Goal: Task Accomplishment & Management: Manage account settings

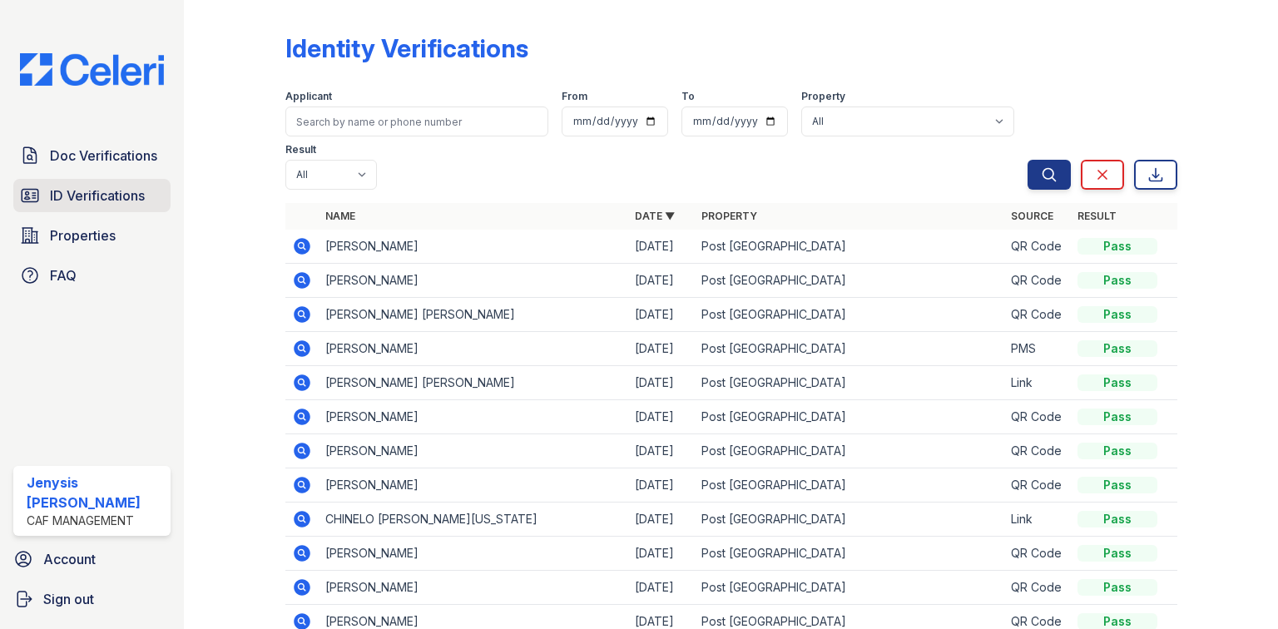
click at [82, 203] on span "ID Verifications" at bounding box center [97, 196] width 95 height 20
click at [88, 195] on span "ID Verifications" at bounding box center [97, 196] width 95 height 20
click at [100, 201] on span "ID Verifications" at bounding box center [97, 196] width 95 height 20
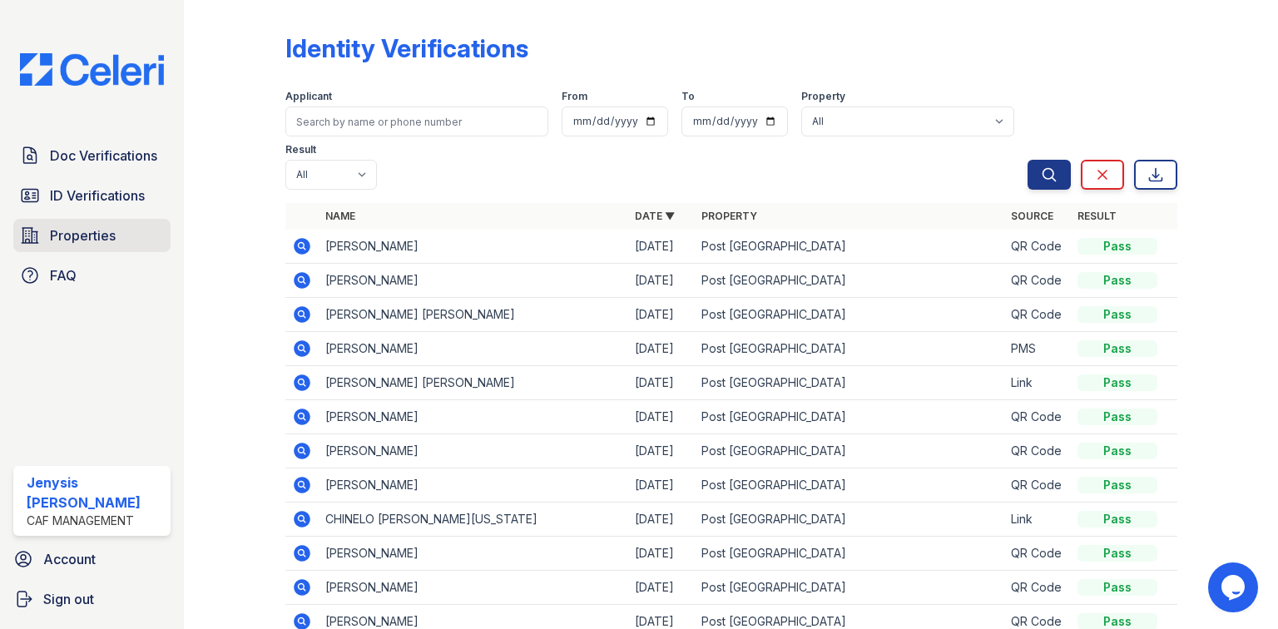
click at [83, 233] on span "Properties" at bounding box center [83, 235] width 66 height 20
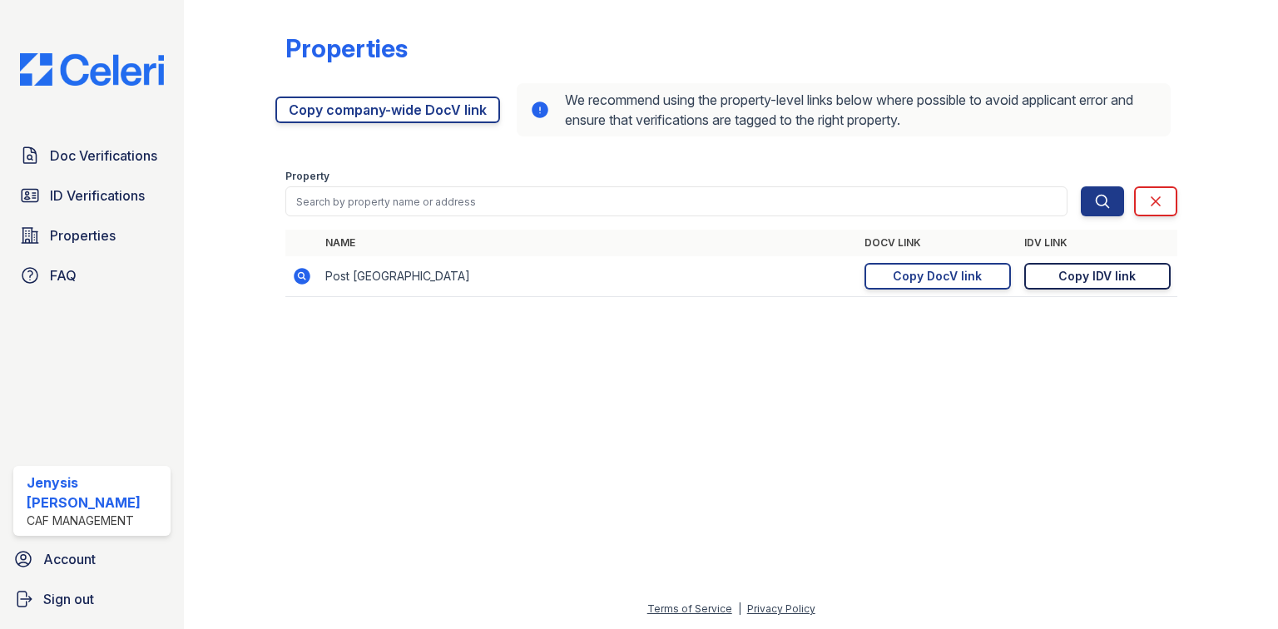
click at [1054, 275] on link "Copy IDV link Copy link" at bounding box center [1097, 276] width 146 height 27
click at [962, 280] on div "Copy DocV link" at bounding box center [937, 276] width 89 height 17
click at [120, 192] on span "ID Verifications" at bounding box center [97, 196] width 95 height 20
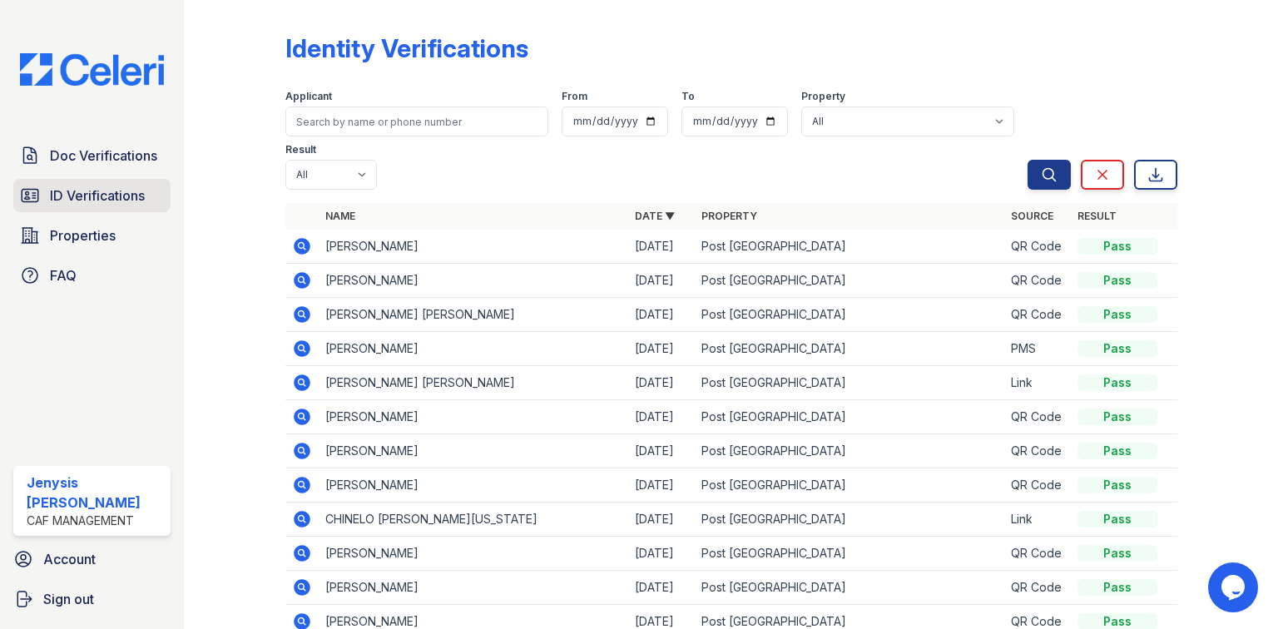
click at [58, 193] on span "ID Verifications" at bounding box center [97, 196] width 95 height 20
click at [87, 201] on span "ID Verifications" at bounding box center [97, 196] width 95 height 20
